Goal: Task Accomplishment & Management: Use online tool/utility

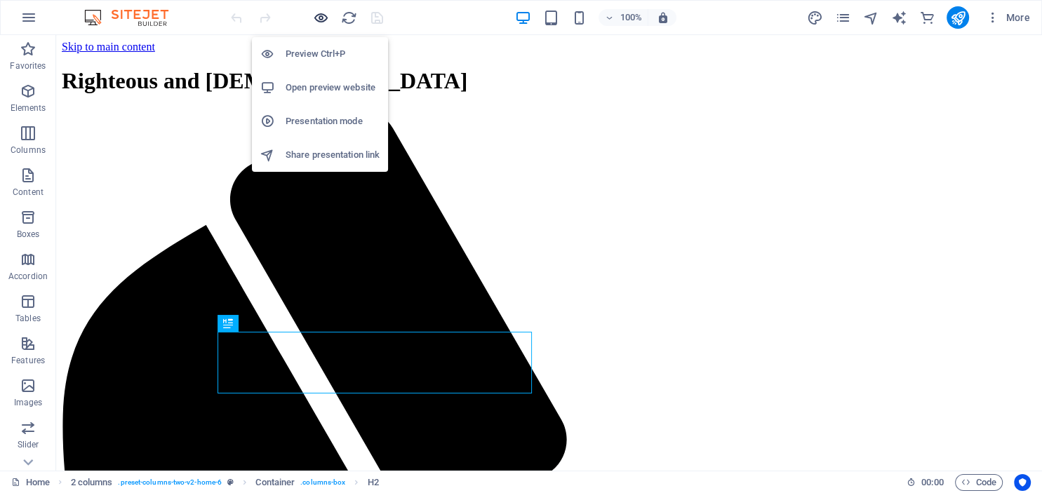
click at [318, 17] on icon "button" at bounding box center [321, 18] width 16 height 16
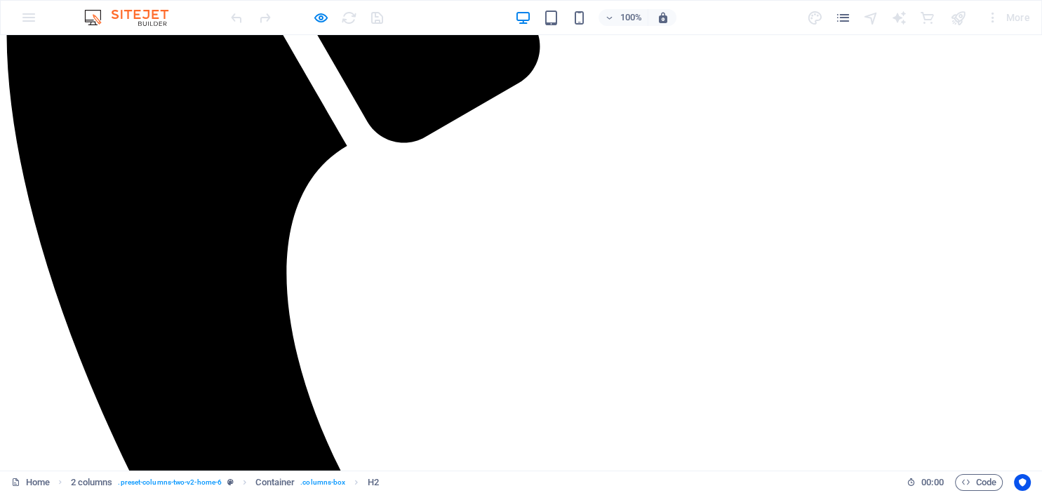
scroll to position [435, 0]
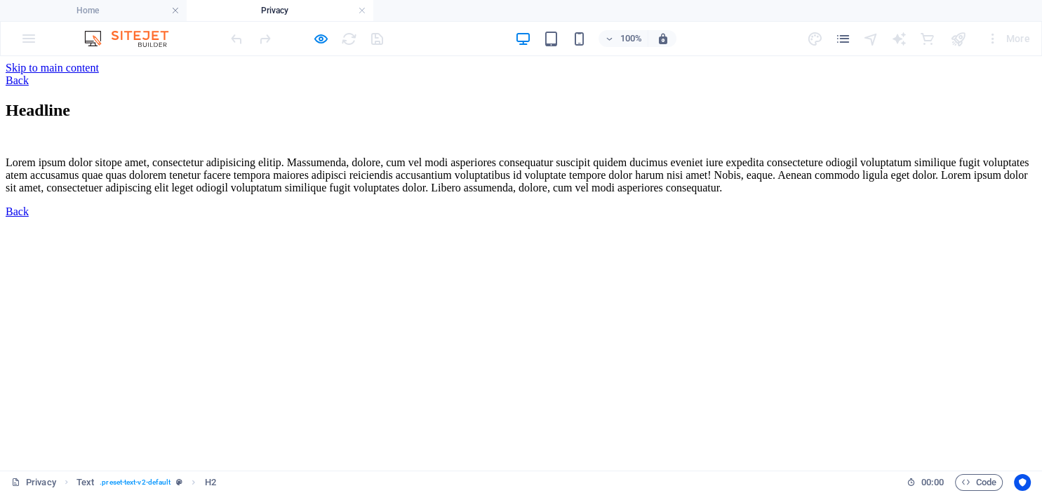
scroll to position [0, 0]
click at [119, 13] on h4 "Home" at bounding box center [93, 10] width 187 height 15
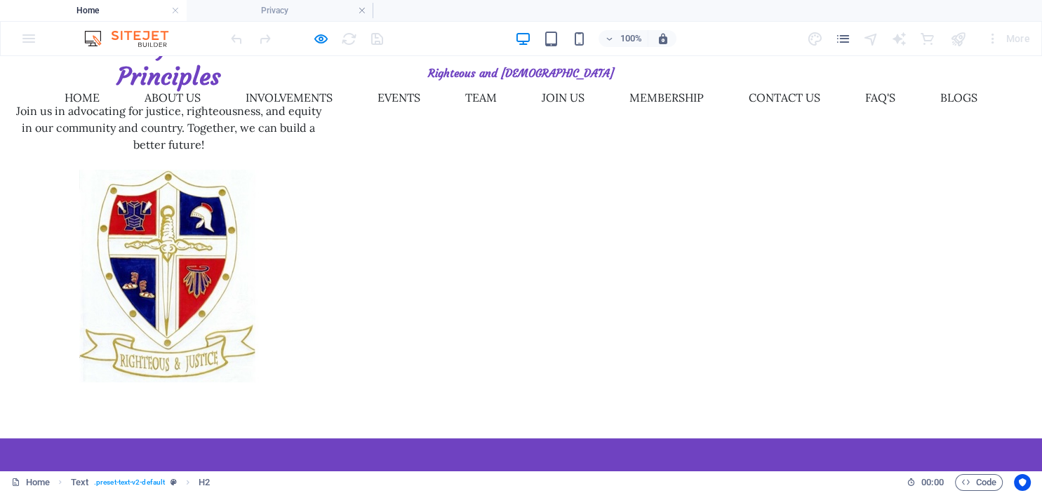
scroll to position [403, 0]
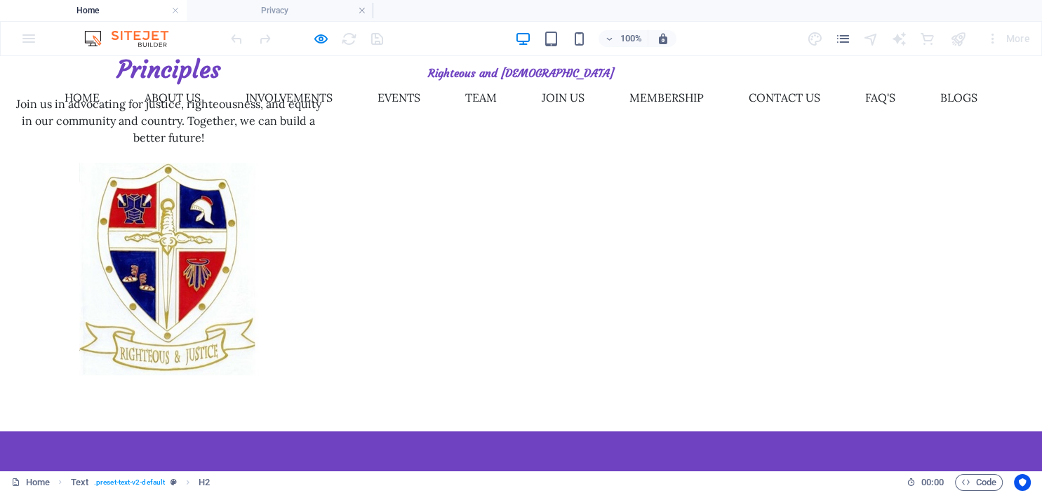
scroll to position [444, 0]
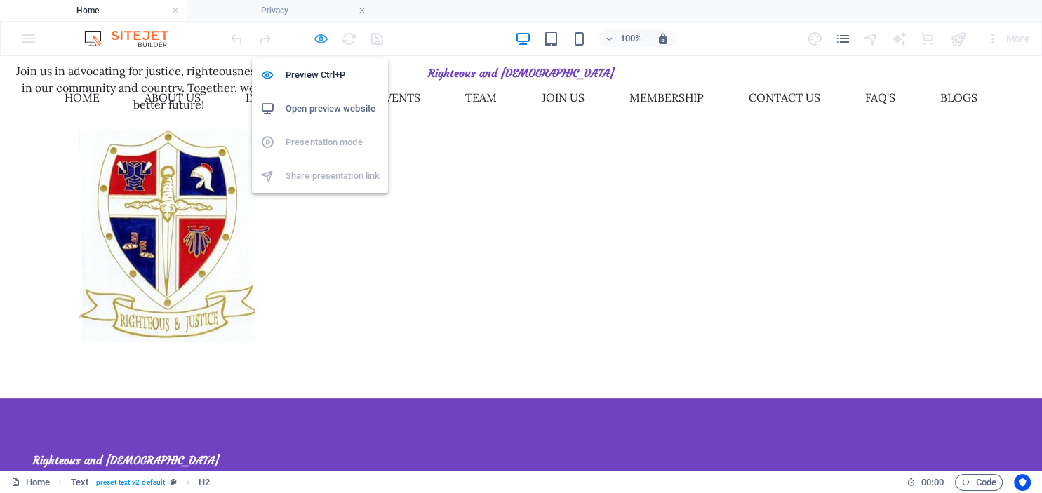
click at [318, 40] on icon "button" at bounding box center [321, 39] width 16 height 16
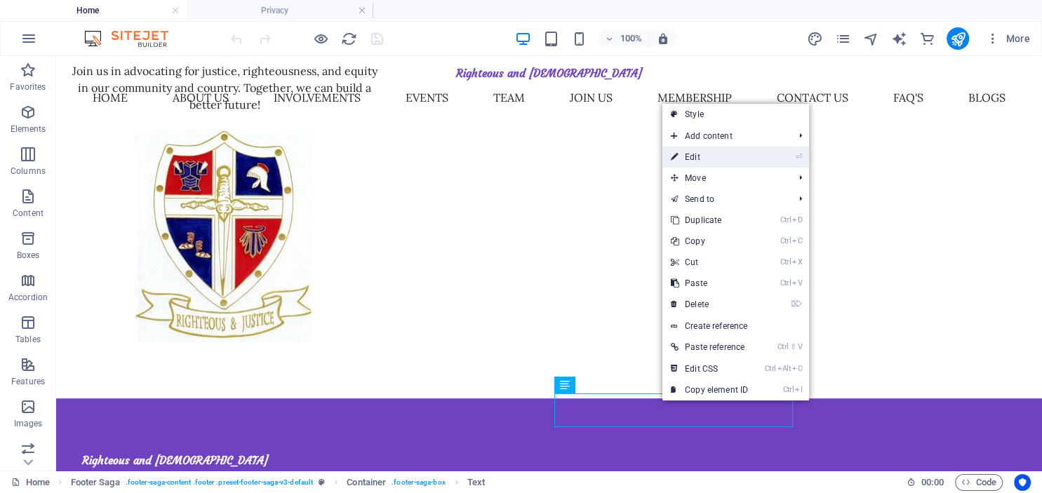
click at [691, 159] on link "⏎ Edit" at bounding box center [710, 157] width 94 height 21
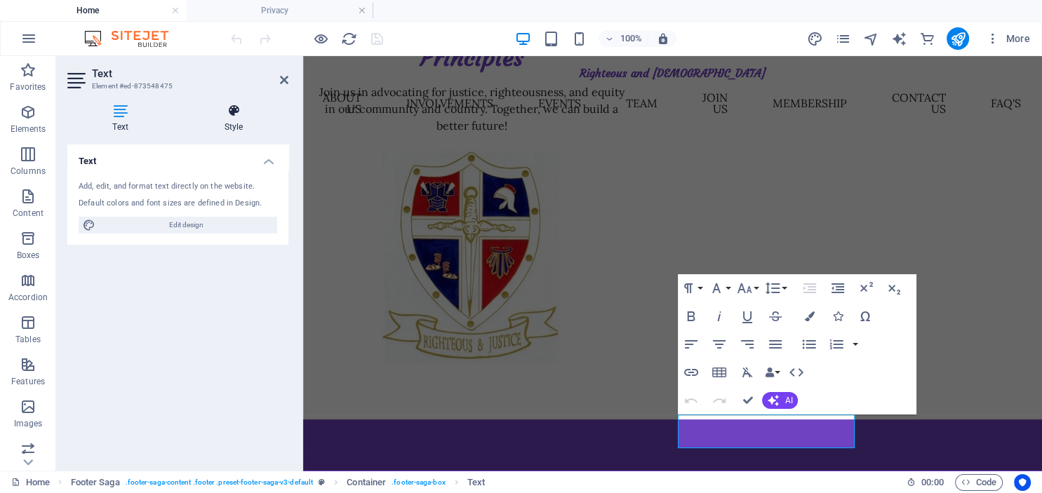
click at [234, 111] on icon at bounding box center [234, 111] width 110 height 14
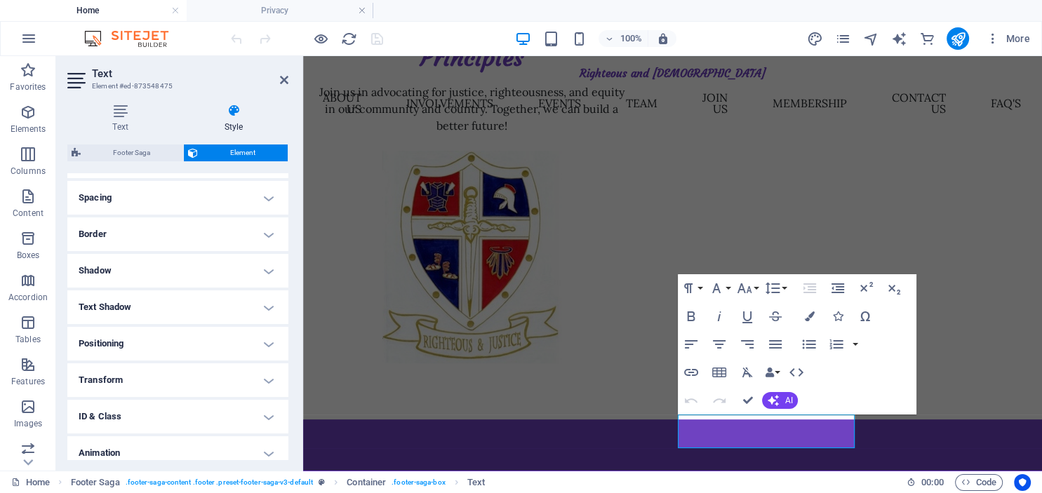
scroll to position [306, 0]
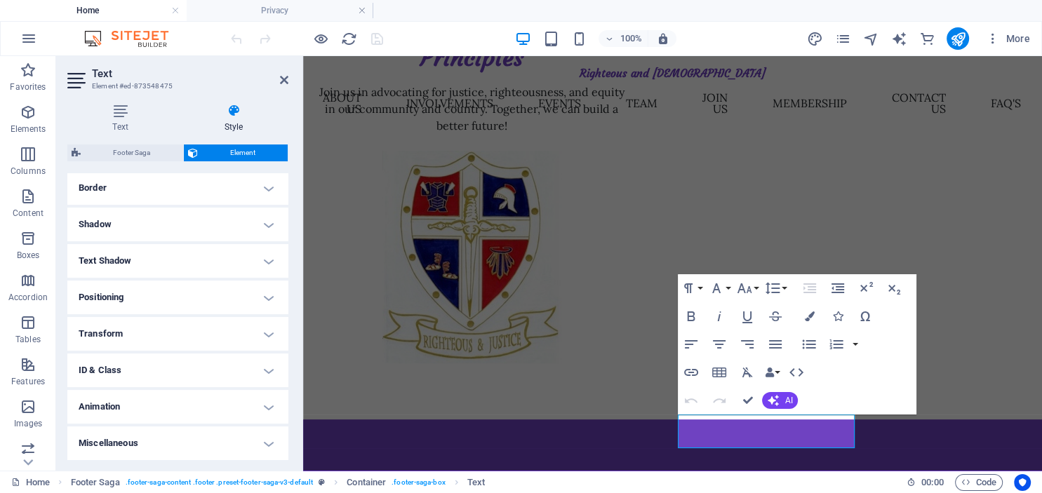
click at [270, 369] on h4 "ID & Class" at bounding box center [177, 371] width 221 height 34
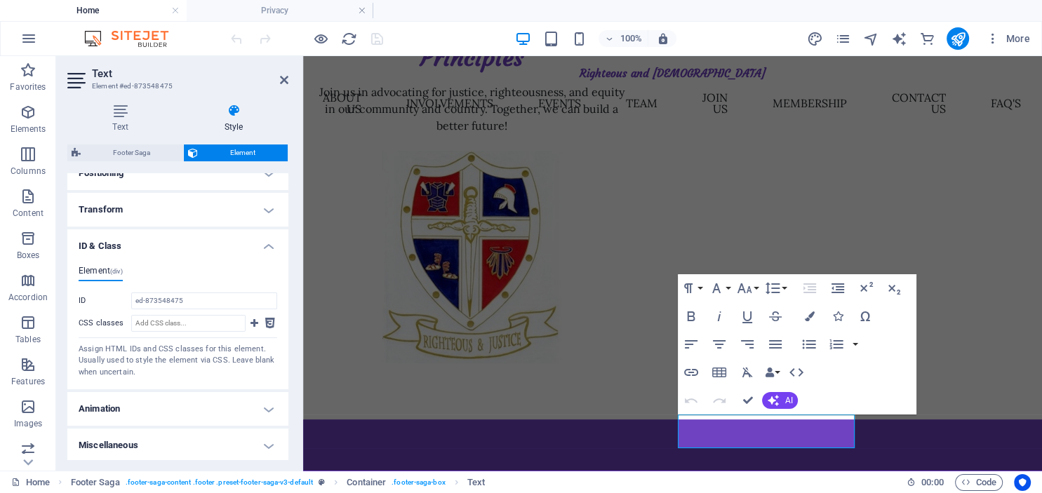
scroll to position [432, 0]
click at [266, 442] on h4 "Miscellaneous" at bounding box center [177, 444] width 221 height 34
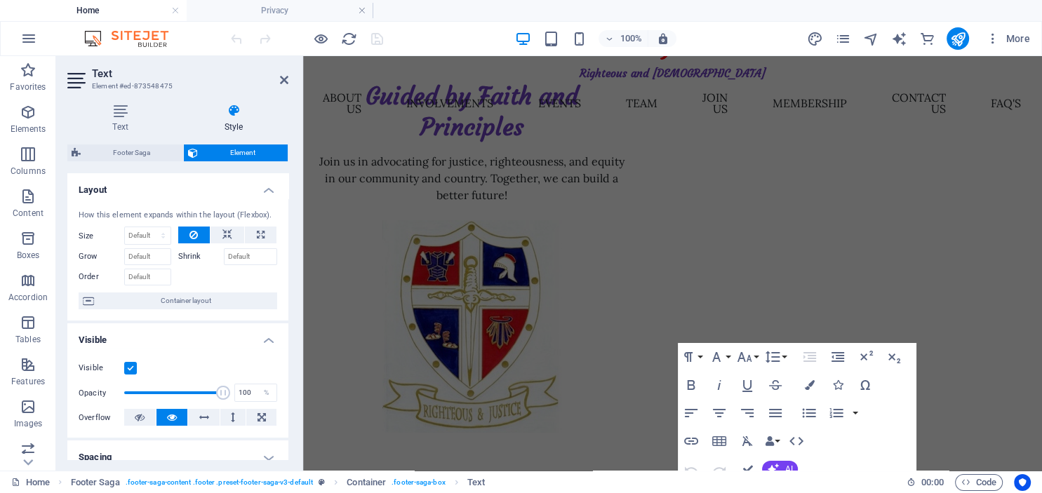
scroll to position [0, 0]
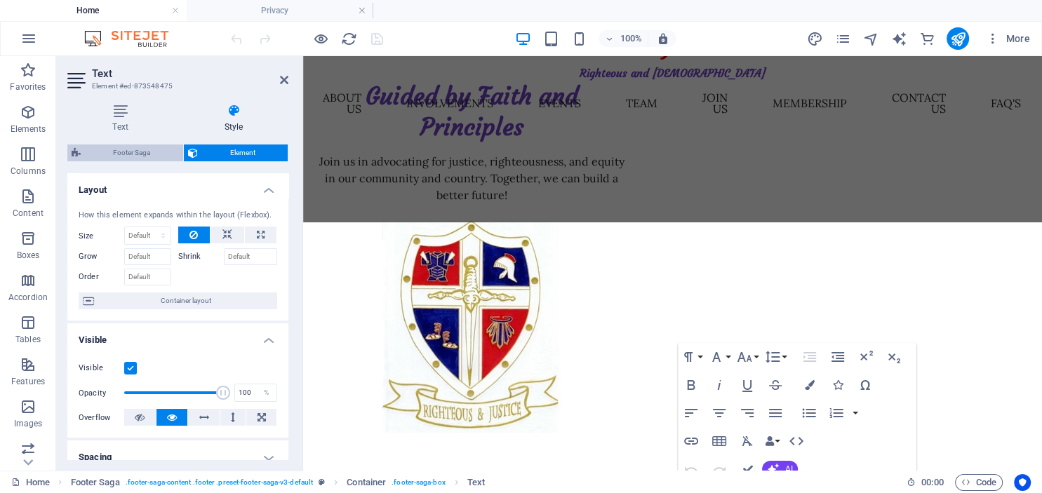
click at [146, 153] on span "Footer Saga" at bounding box center [132, 153] width 94 height 17
select select "rem"
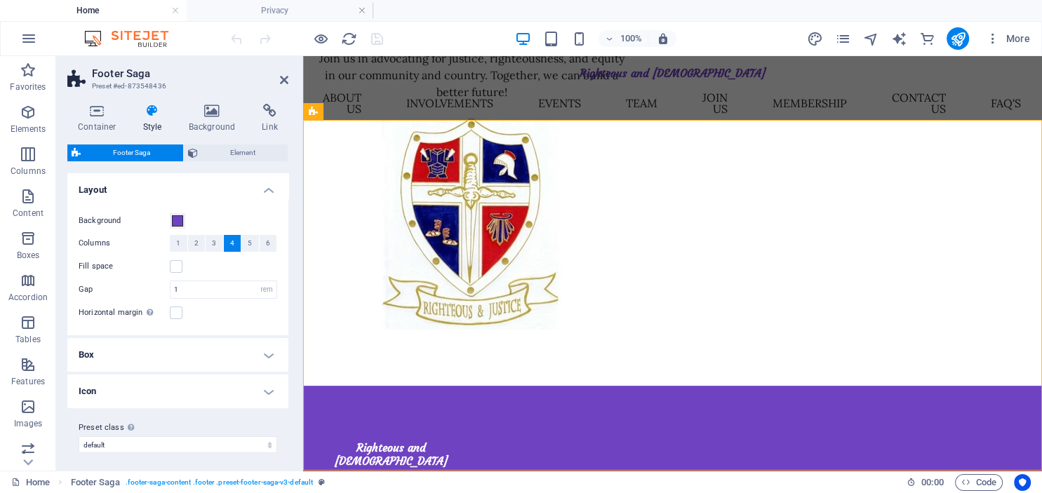
scroll to position [4, 0]
click at [270, 354] on h4 "Box" at bounding box center [177, 351] width 221 height 34
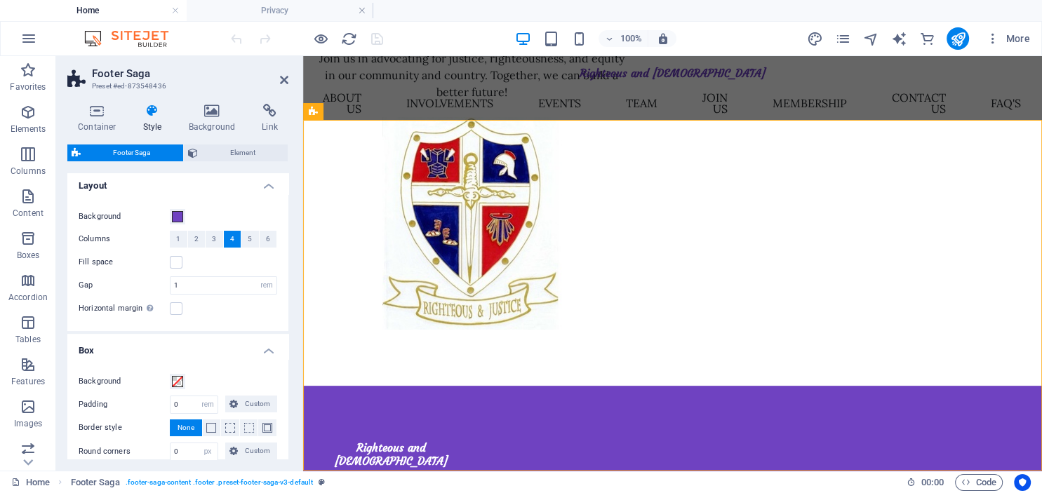
scroll to position [134, 0]
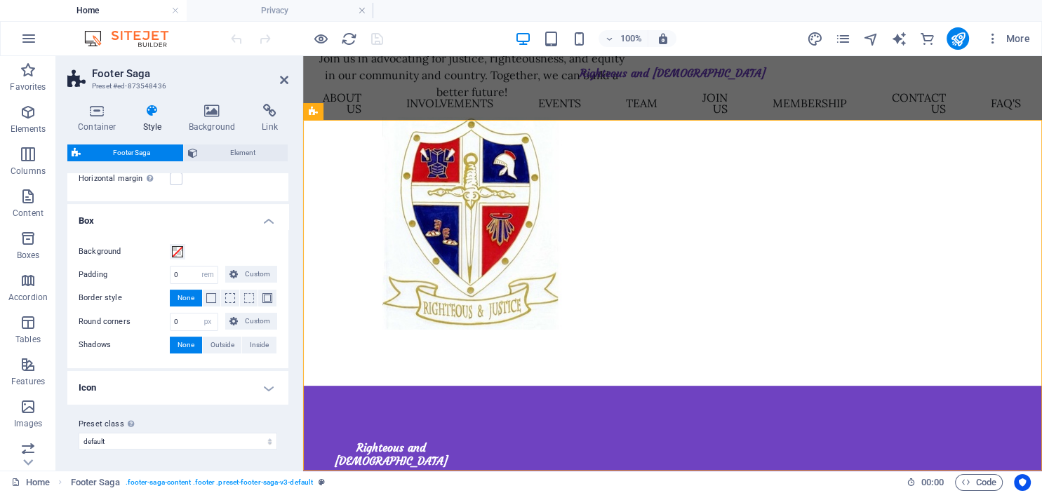
click at [267, 390] on h4 "Icon" at bounding box center [177, 388] width 221 height 34
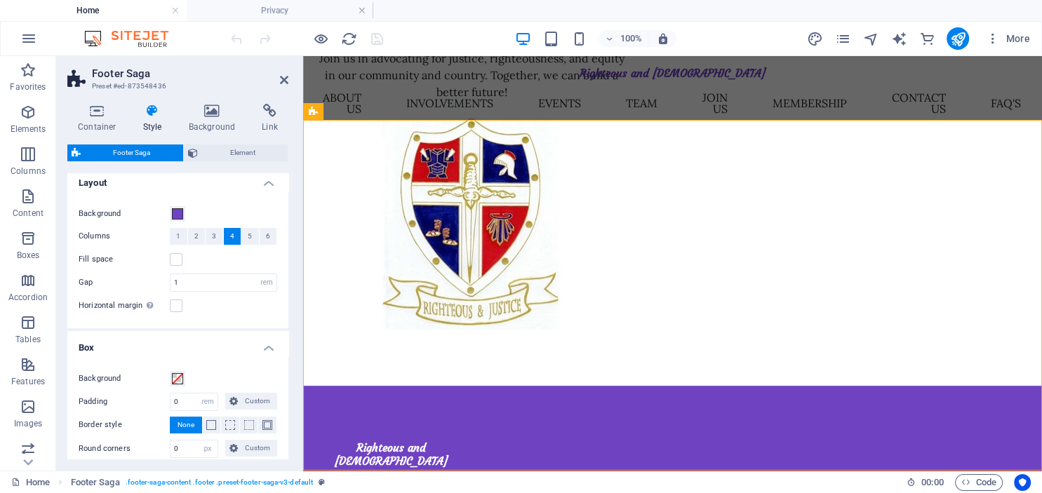
scroll to position [0, 0]
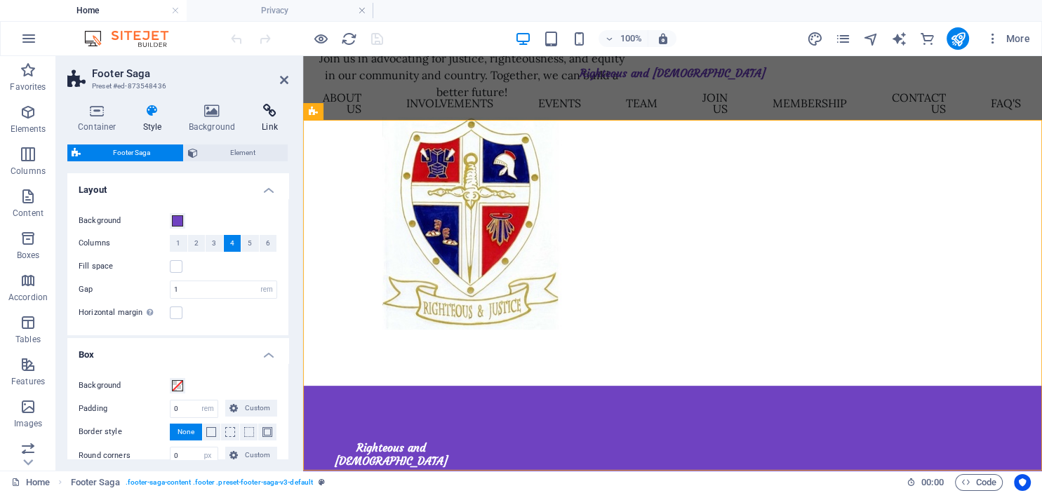
click at [271, 112] on icon at bounding box center [269, 111] width 37 height 14
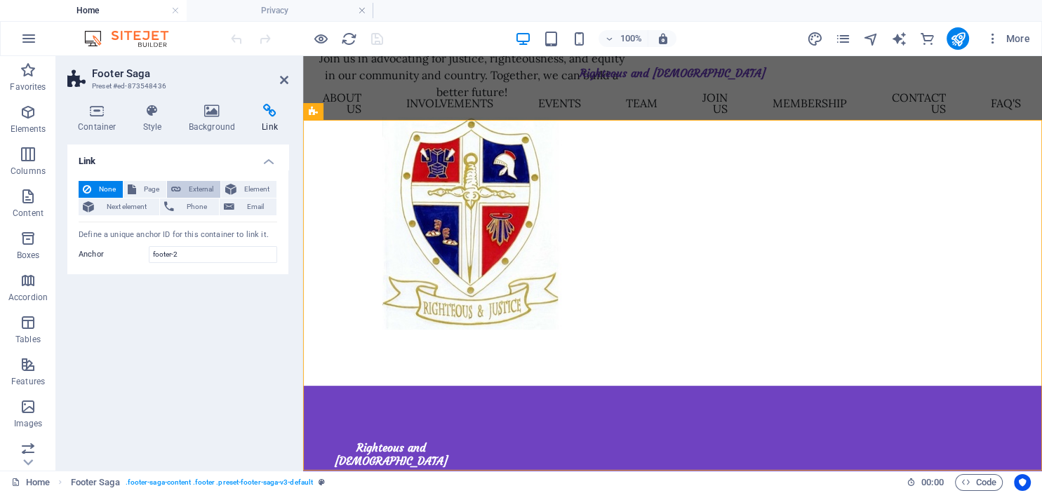
click at [199, 189] on span "External" at bounding box center [200, 189] width 31 height 17
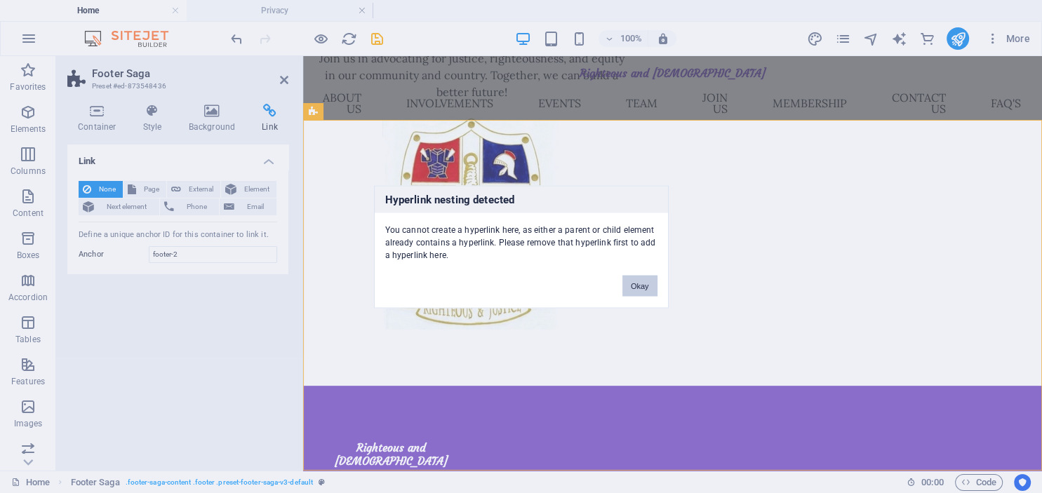
click at [630, 288] on button "Okay" at bounding box center [640, 285] width 35 height 21
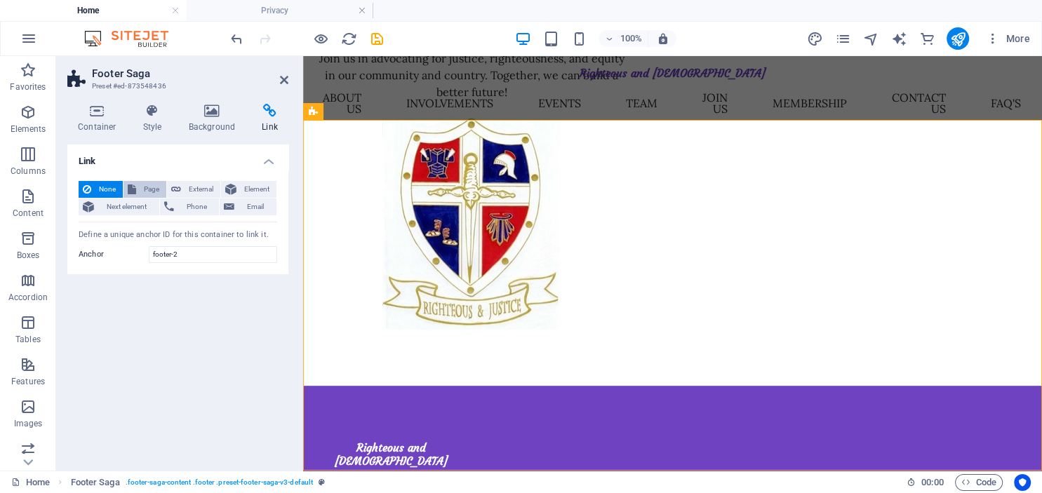
click at [145, 188] on span "Page" at bounding box center [151, 189] width 22 height 17
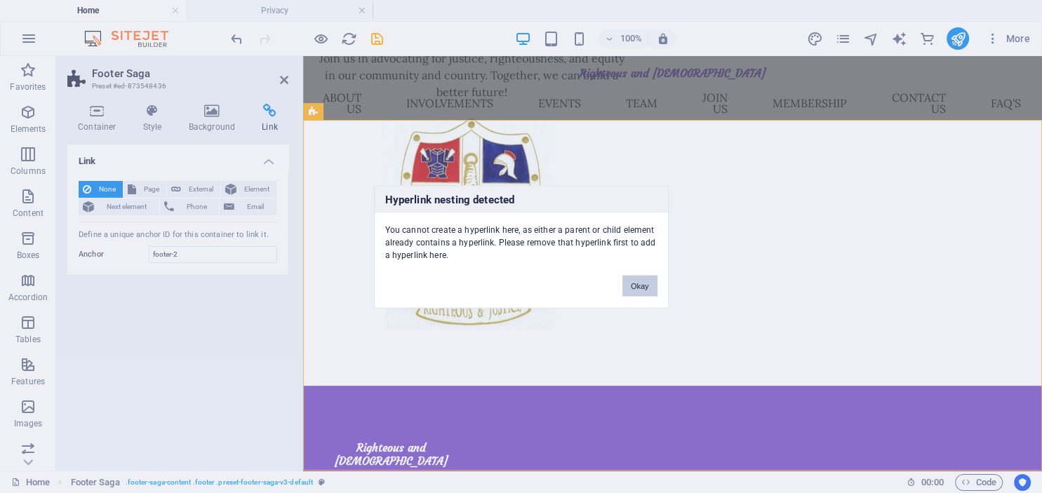
click at [639, 291] on button "Okay" at bounding box center [640, 285] width 35 height 21
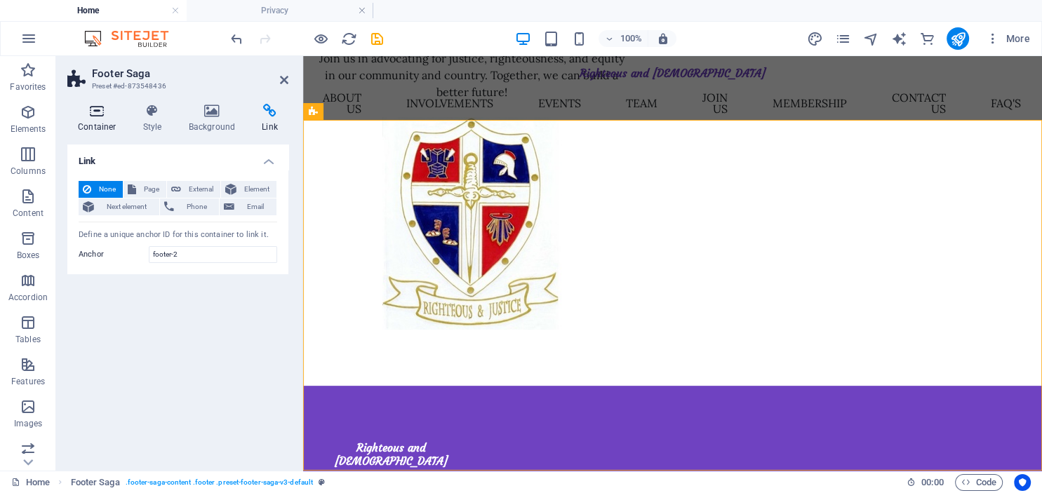
click at [94, 108] on icon at bounding box center [97, 111] width 60 height 14
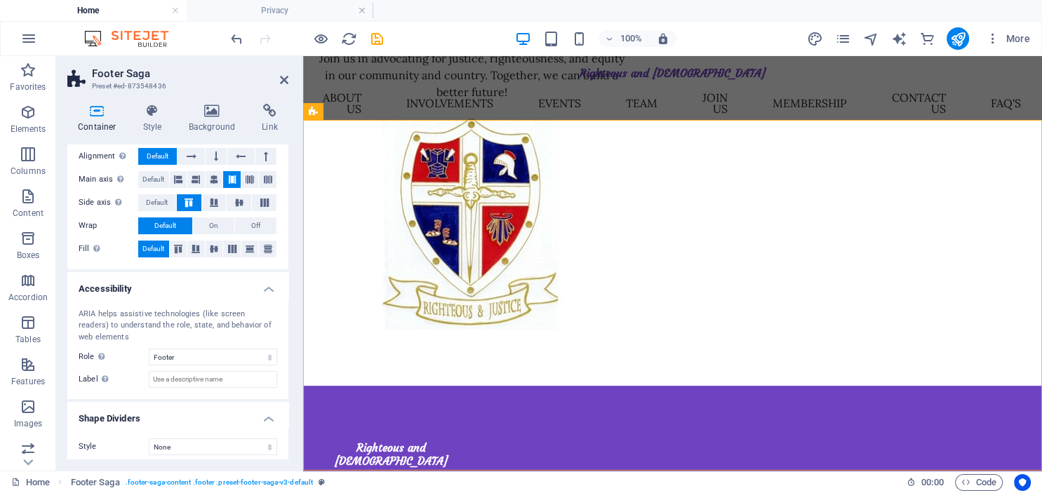
scroll to position [251, 0]
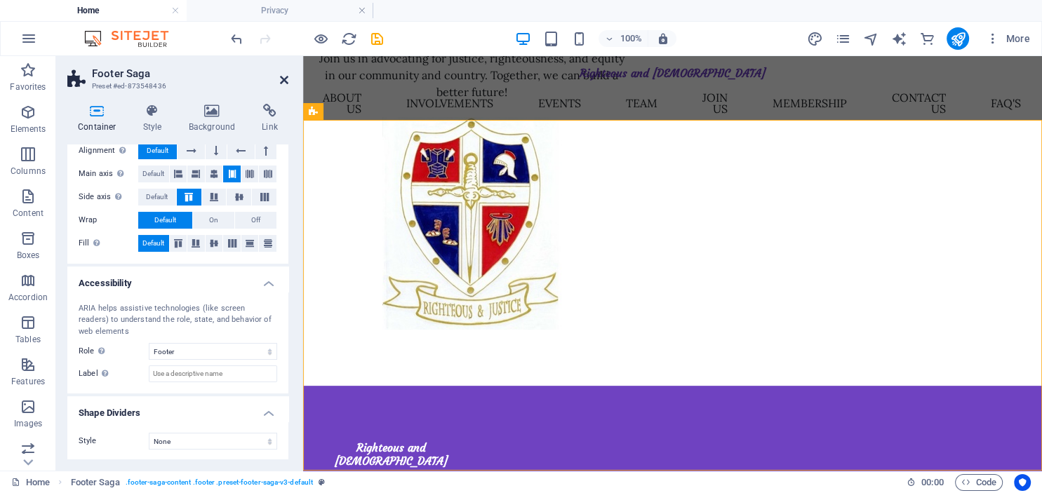
click at [286, 84] on icon at bounding box center [284, 79] width 8 height 11
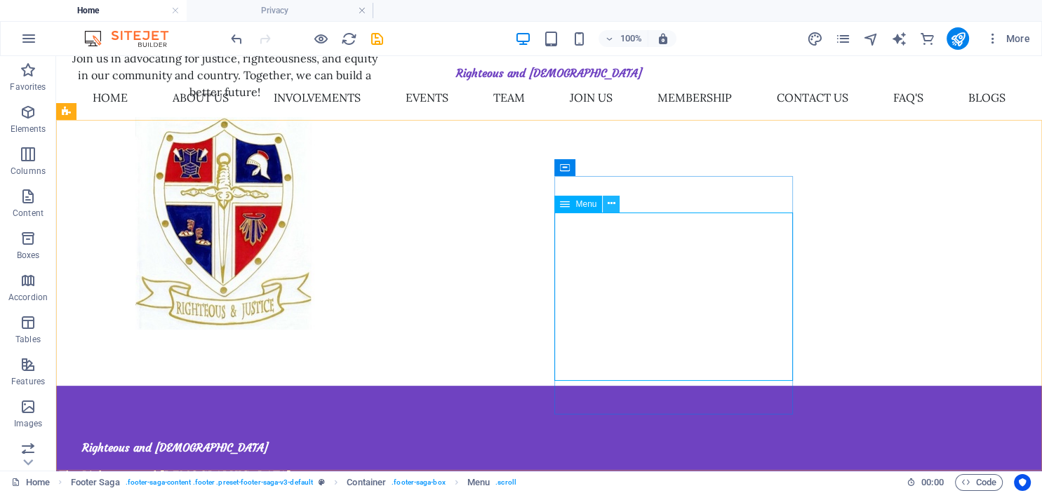
click at [612, 204] on icon at bounding box center [612, 204] width 8 height 15
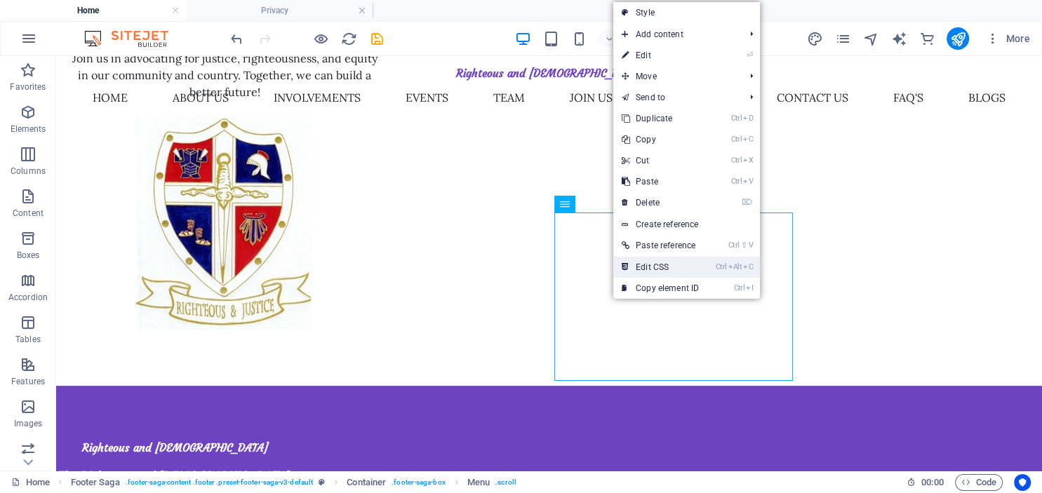
click at [667, 263] on link "Ctrl Alt C Edit CSS" at bounding box center [661, 267] width 94 height 21
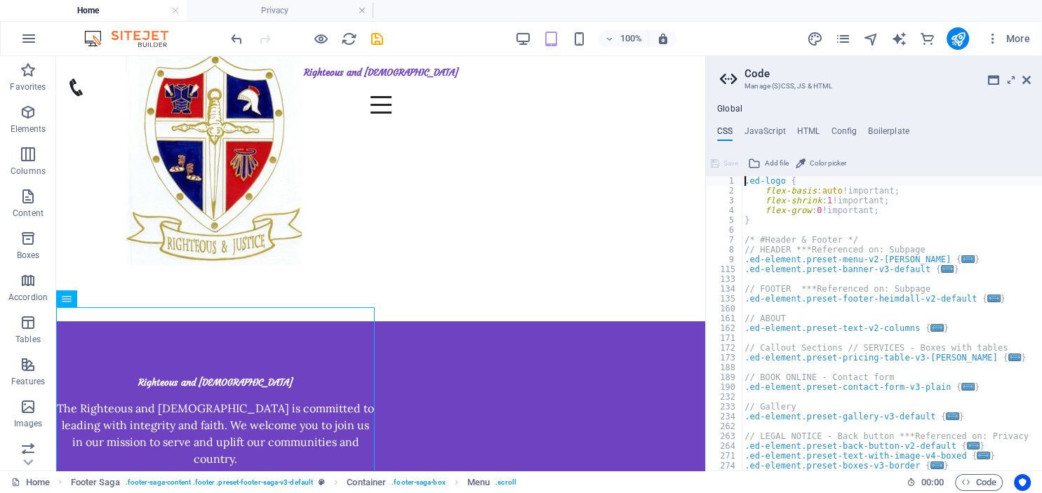
click at [1022, 77] on h2 "Code" at bounding box center [888, 73] width 286 height 13
click at [1025, 79] on icon at bounding box center [1027, 79] width 8 height 11
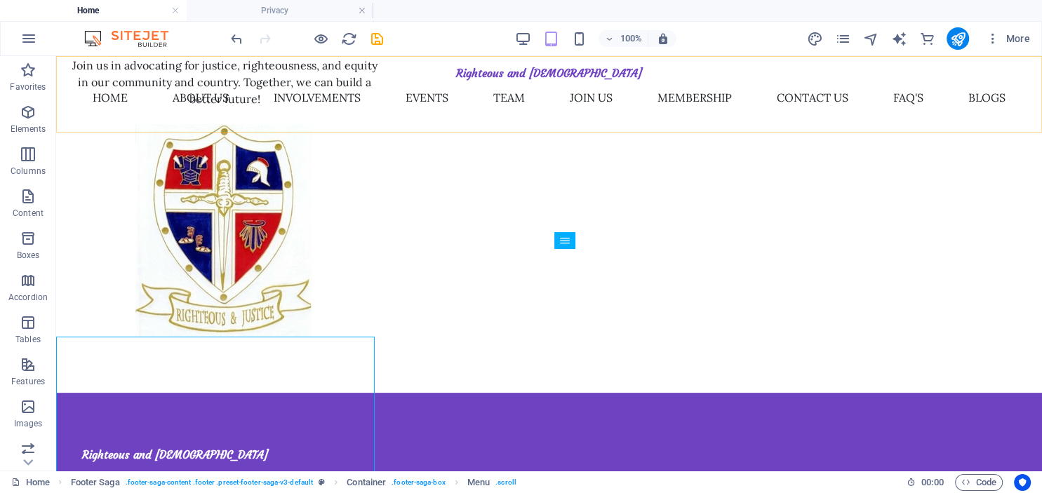
scroll to position [427, 0]
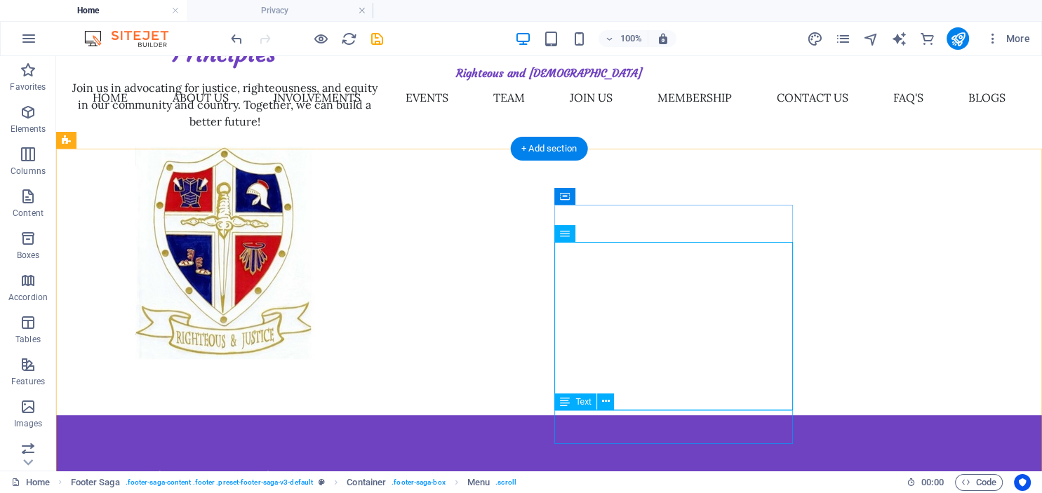
click at [604, 403] on icon at bounding box center [606, 402] width 8 height 15
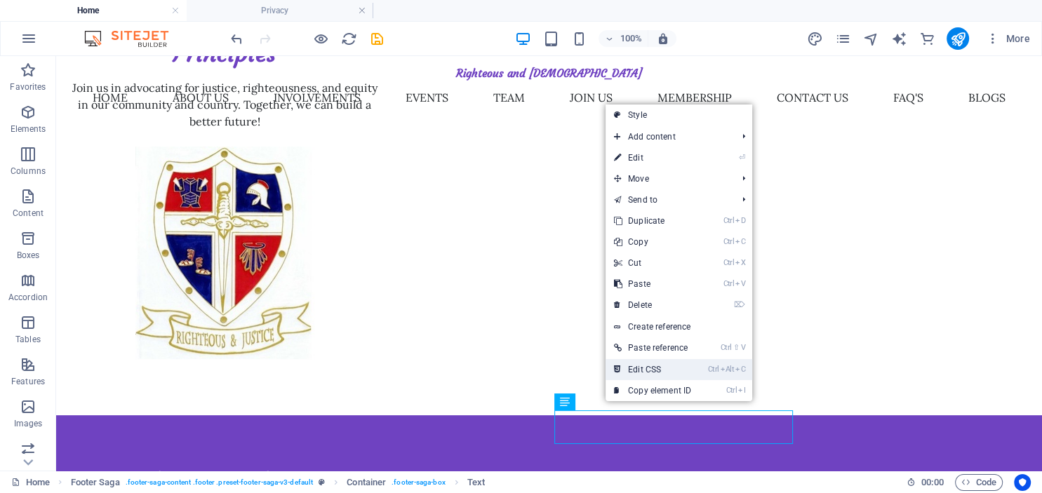
click at [647, 372] on link "Ctrl Alt C Edit CSS" at bounding box center [653, 369] width 94 height 21
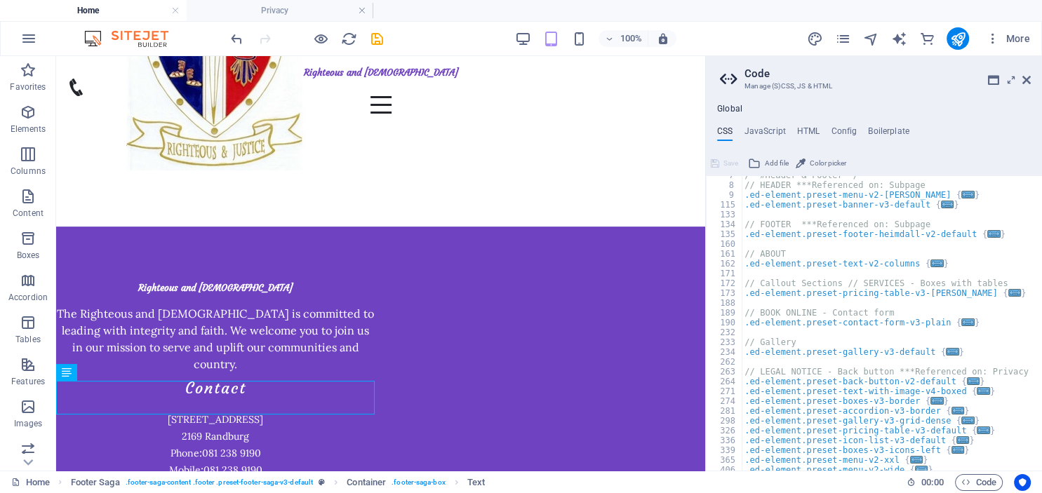
scroll to position [0, 0]
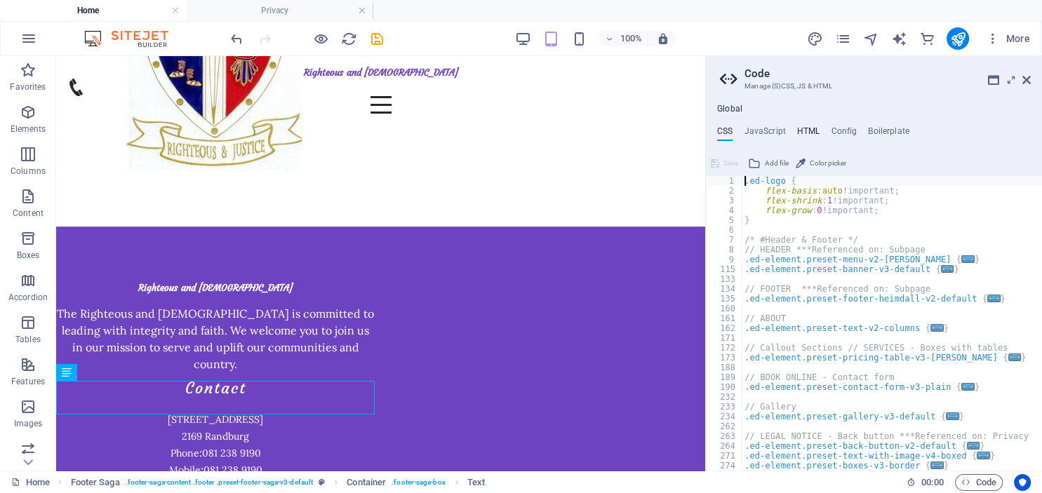
click at [804, 128] on h4 "HTML" at bounding box center [808, 133] width 23 height 15
type textarea "<a href="#main-content" class="wv-link-content button">Skip to main content</a>"
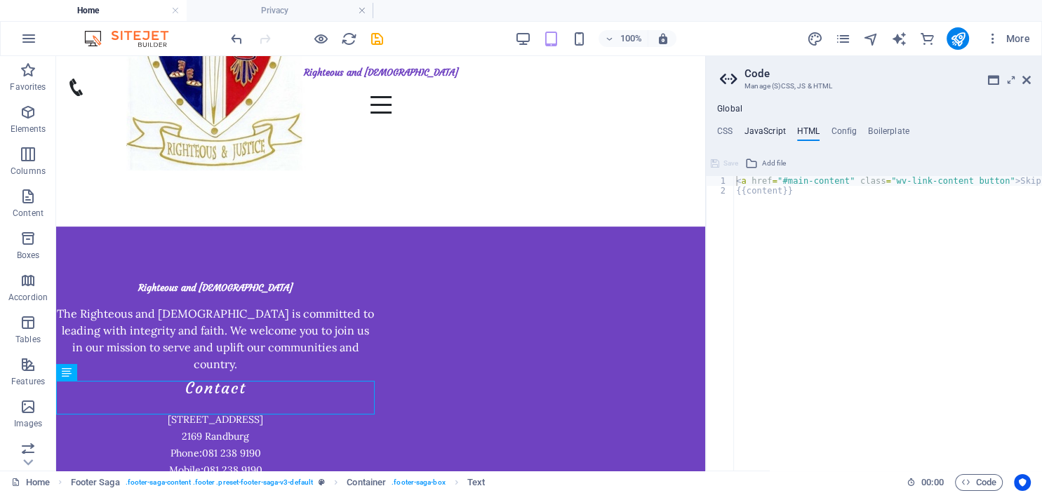
click at [768, 133] on h4 "JavaScript" at bounding box center [764, 133] width 41 height 15
type textarea "/* JS for preset "Menu V2" */"
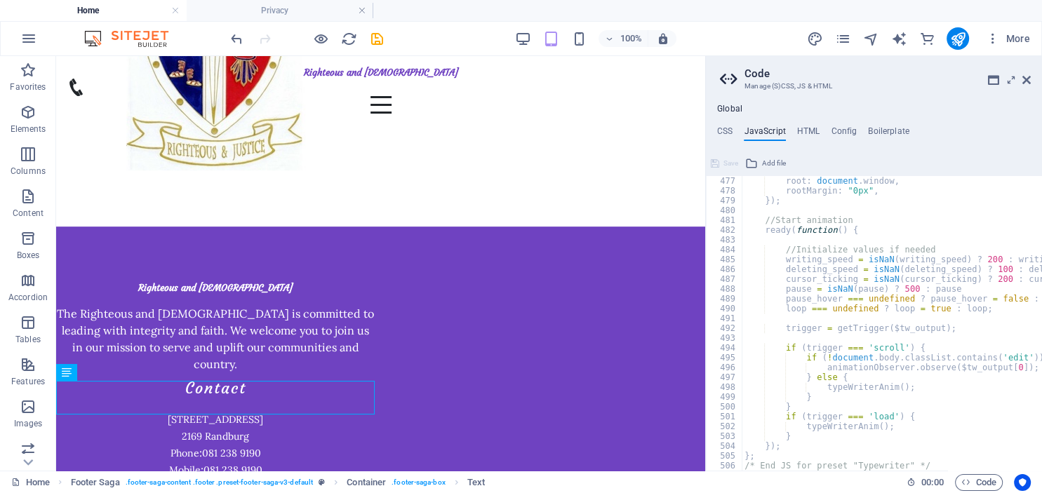
scroll to position [4594, 0]
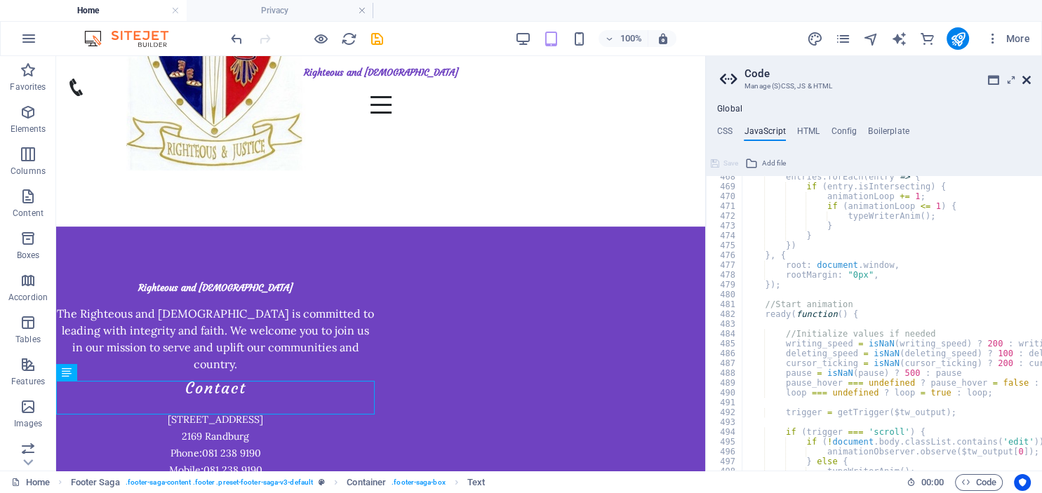
drag, startPoint x: 1027, startPoint y: 77, endPoint x: 979, endPoint y: 131, distance: 72.1
click at [1027, 77] on icon at bounding box center [1027, 79] width 8 height 11
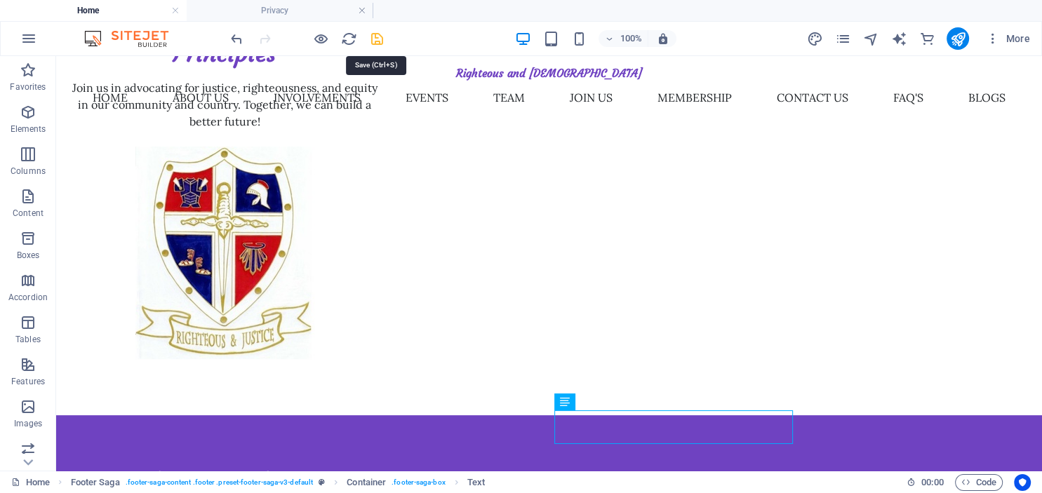
click at [378, 41] on icon "save" at bounding box center [377, 39] width 16 height 16
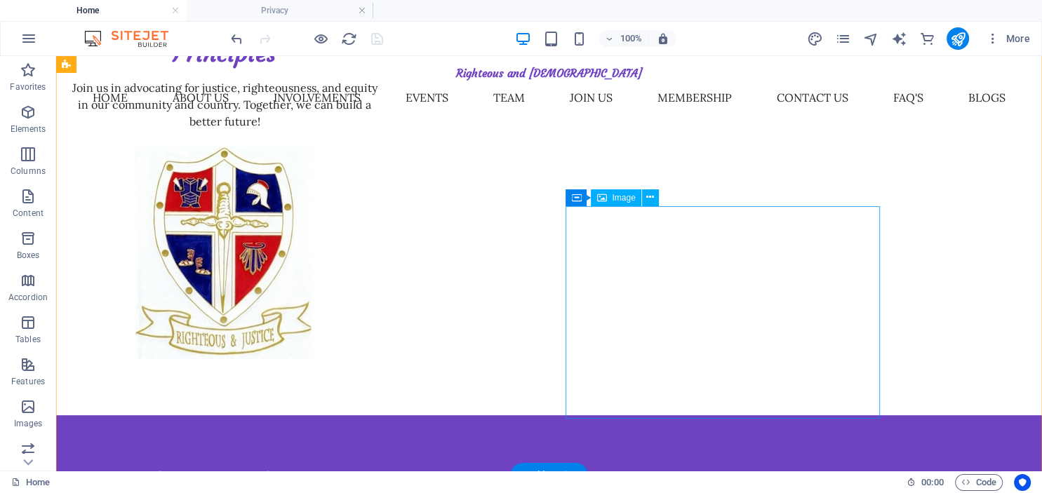
scroll to position [0, 0]
